Goal: Find specific page/section

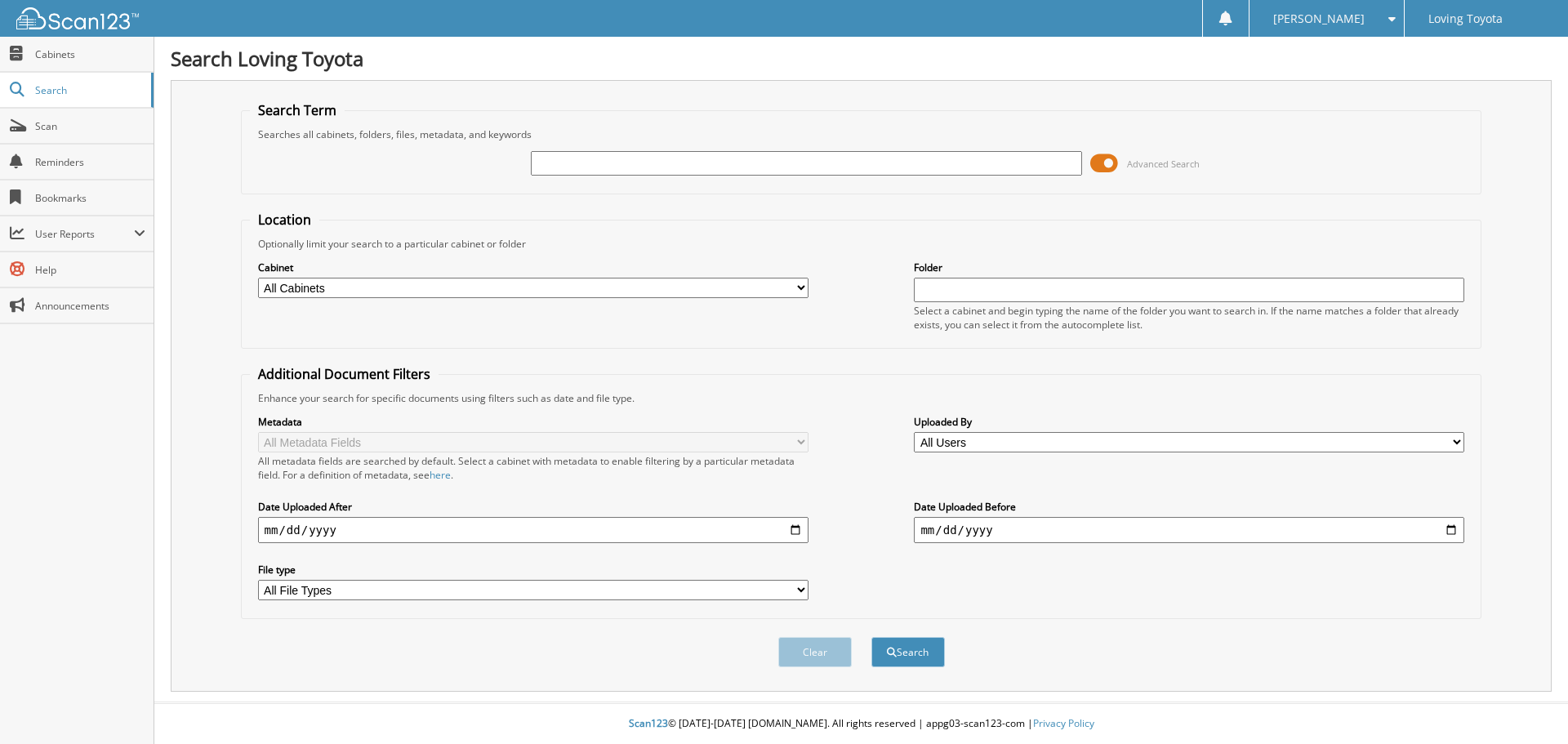
click at [647, 159] on input "text" at bounding box center [806, 163] width 551 height 24
type input "327567"
click at [871, 637] on button "Search" at bounding box center [908, 652] width 74 height 30
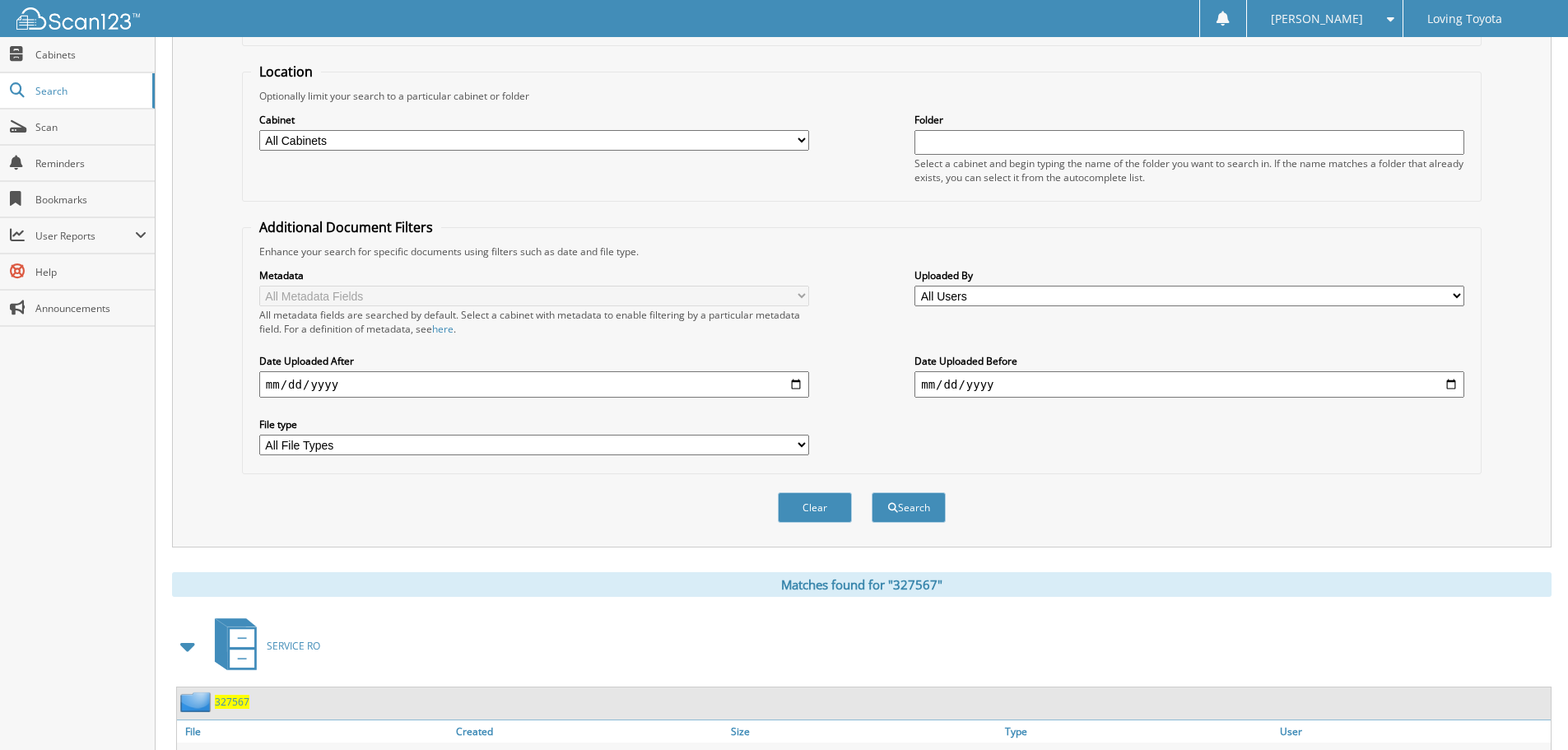
scroll to position [234, 0]
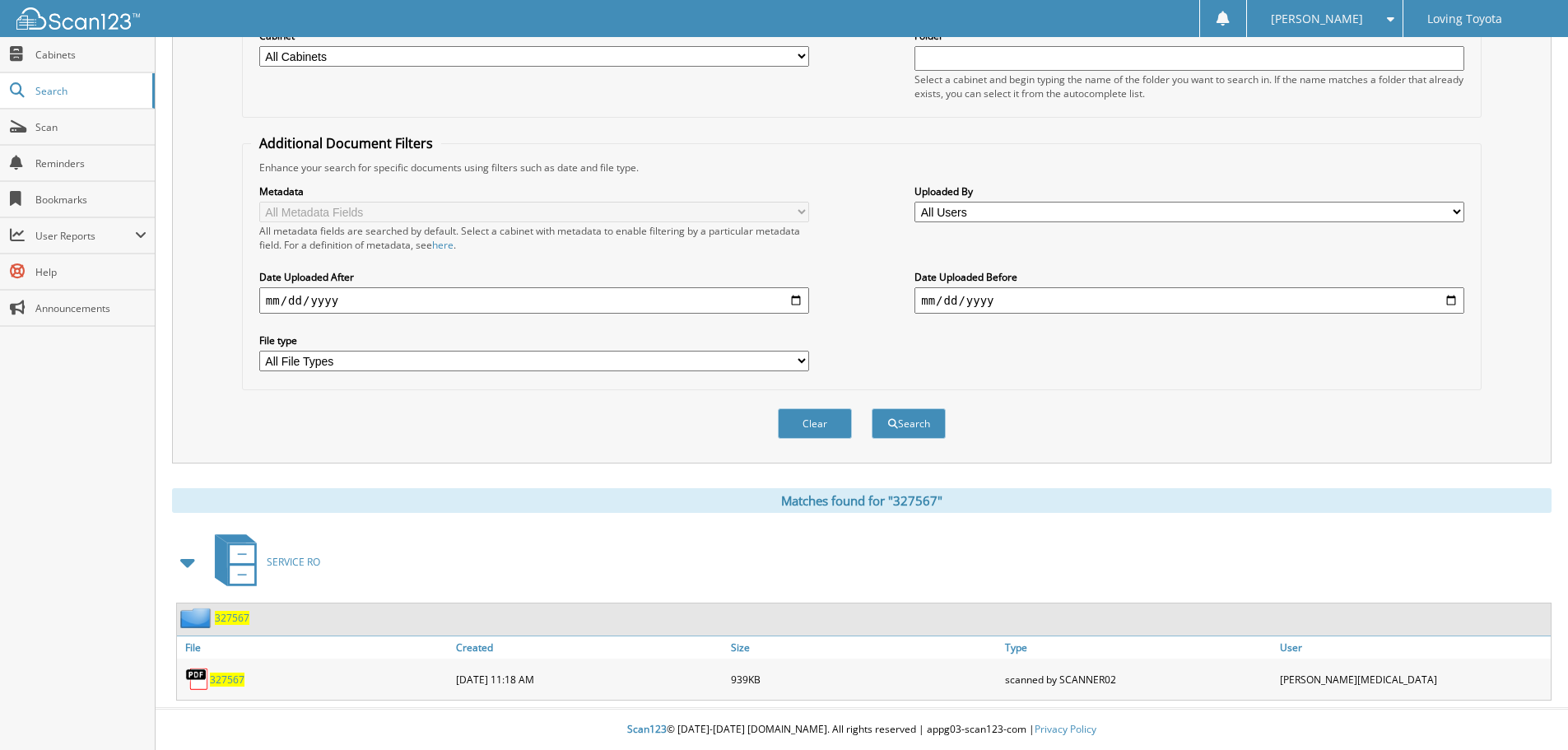
click at [233, 678] on span "327567" at bounding box center [227, 680] width 35 height 14
click at [225, 676] on span "327567" at bounding box center [227, 680] width 35 height 14
